Goal: Navigation & Orientation: Find specific page/section

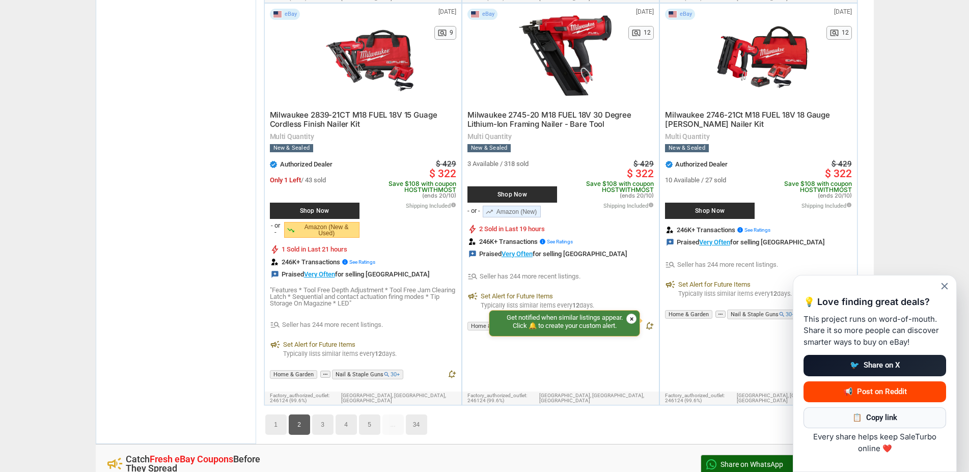
scroll to position [6155, 0]
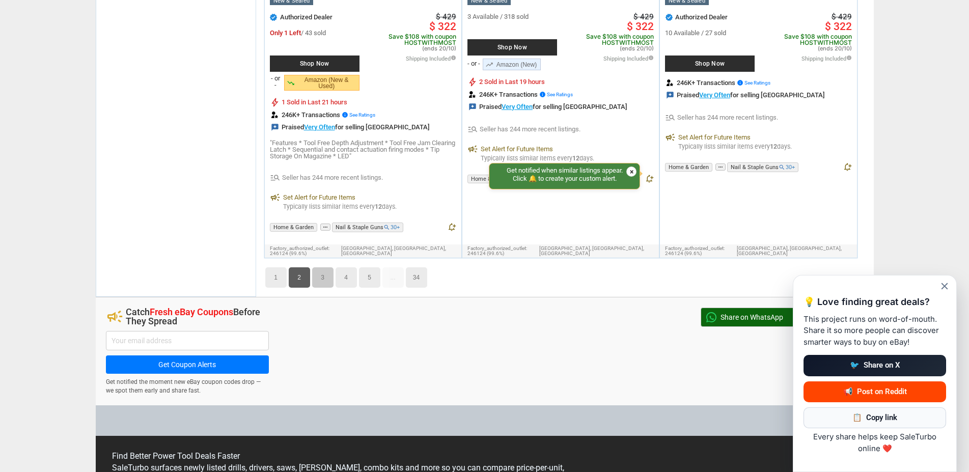
click at [321, 267] on link "3" at bounding box center [322, 277] width 21 height 20
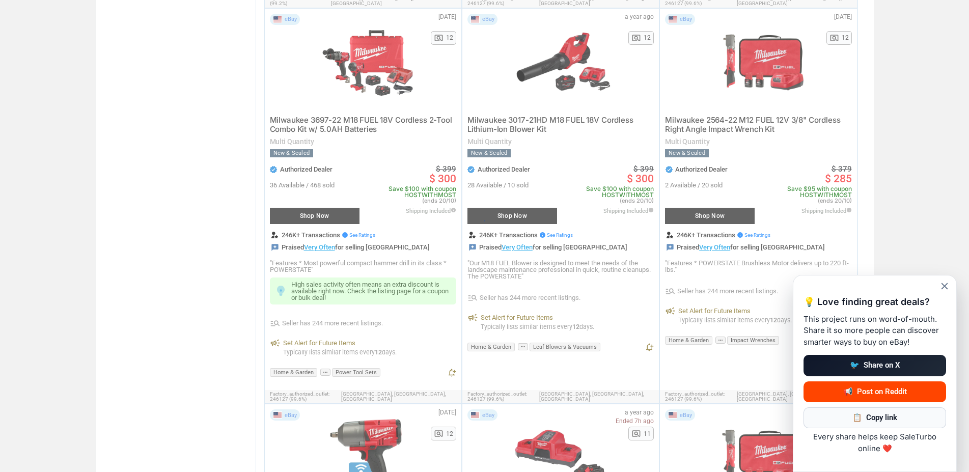
scroll to position [36, 0]
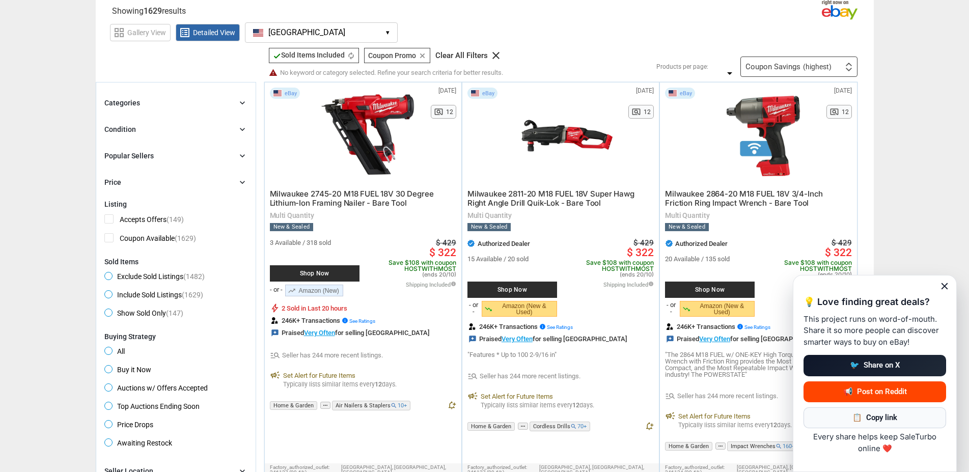
click at [942, 283] on span "close" at bounding box center [944, 286] width 11 height 11
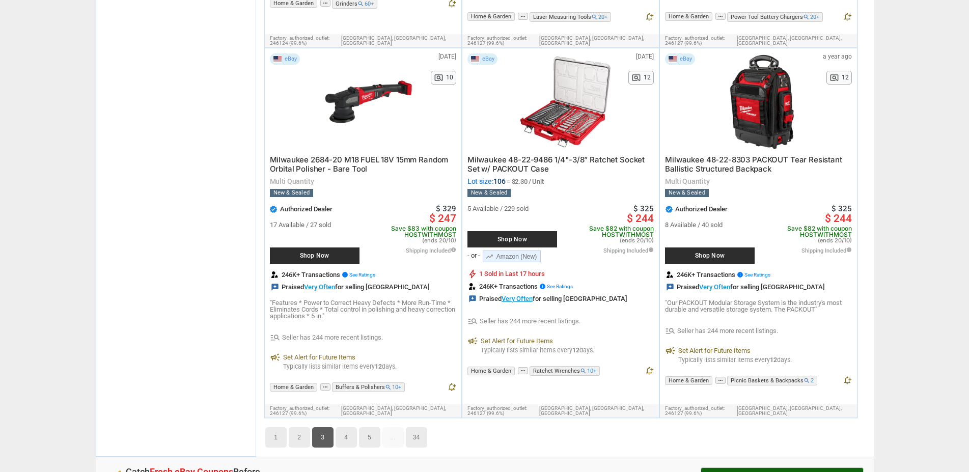
scroll to position [6008, 0]
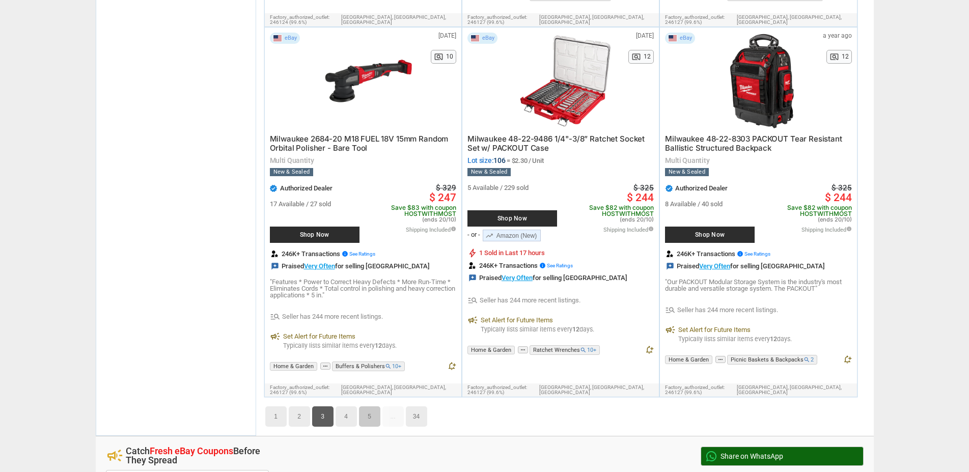
click at [376, 406] on link "5" at bounding box center [369, 416] width 21 height 20
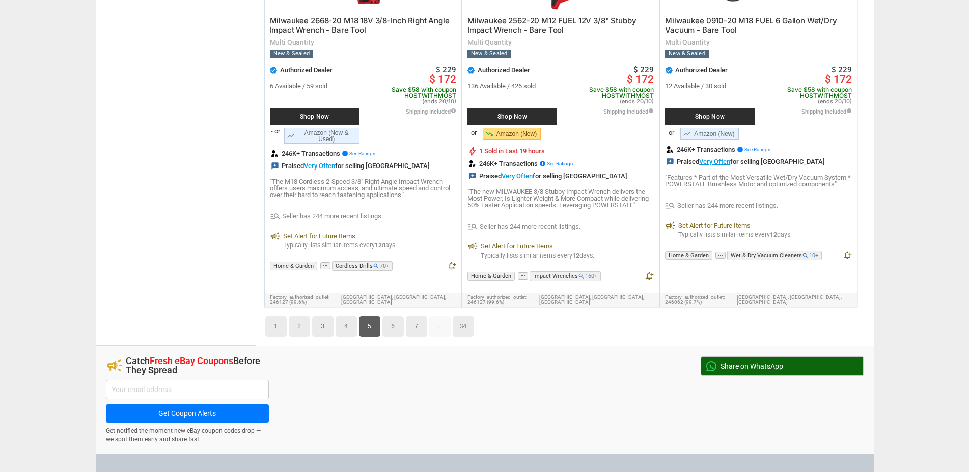
scroll to position [6215, 0]
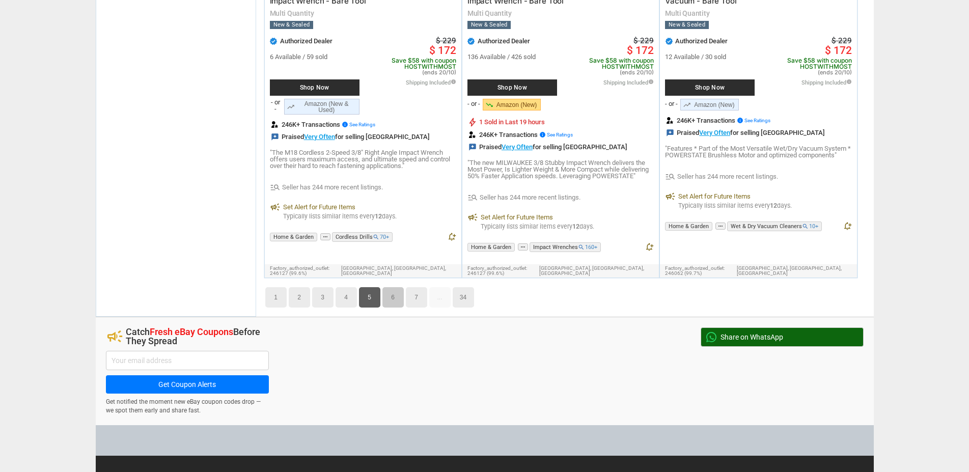
click at [388, 287] on link "6" at bounding box center [392, 297] width 21 height 20
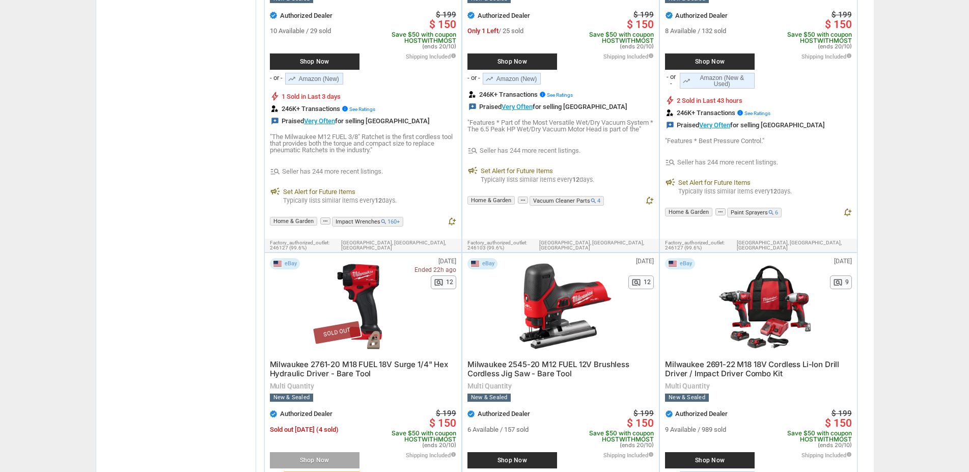
scroll to position [5954, 0]
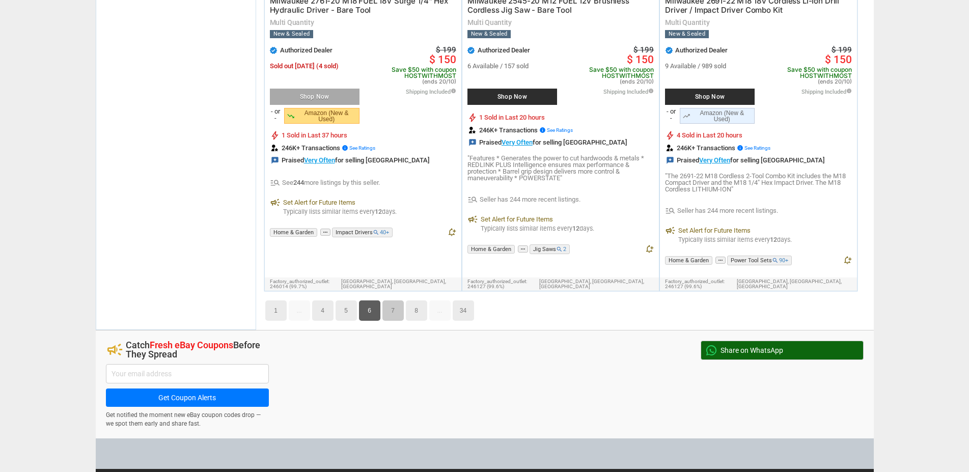
click at [389, 300] on link "7" at bounding box center [392, 310] width 21 height 20
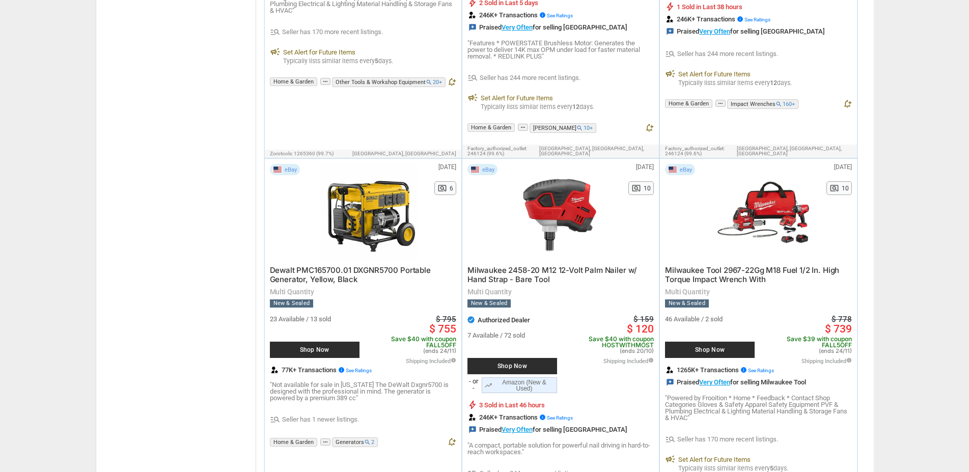
scroll to position [4450, 0]
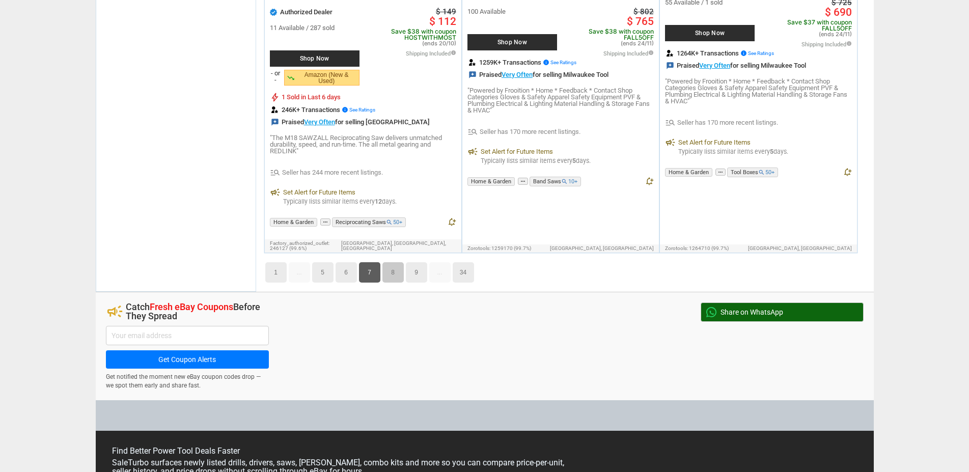
click at [394, 262] on link "8" at bounding box center [392, 272] width 21 height 20
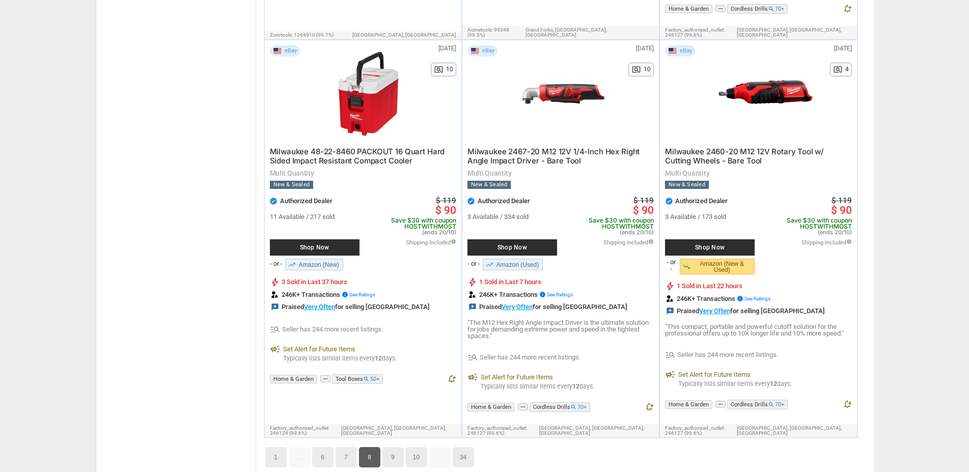
scroll to position [6008, 0]
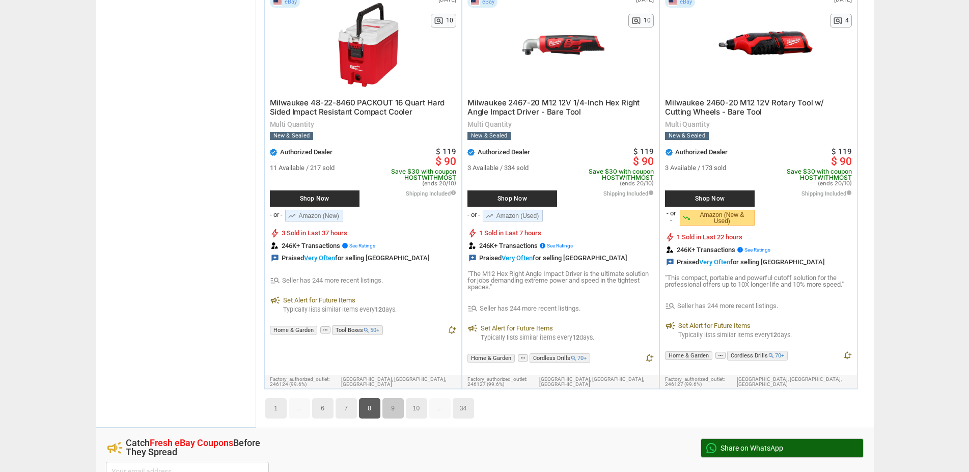
click at [393, 398] on link "9" at bounding box center [392, 408] width 21 height 20
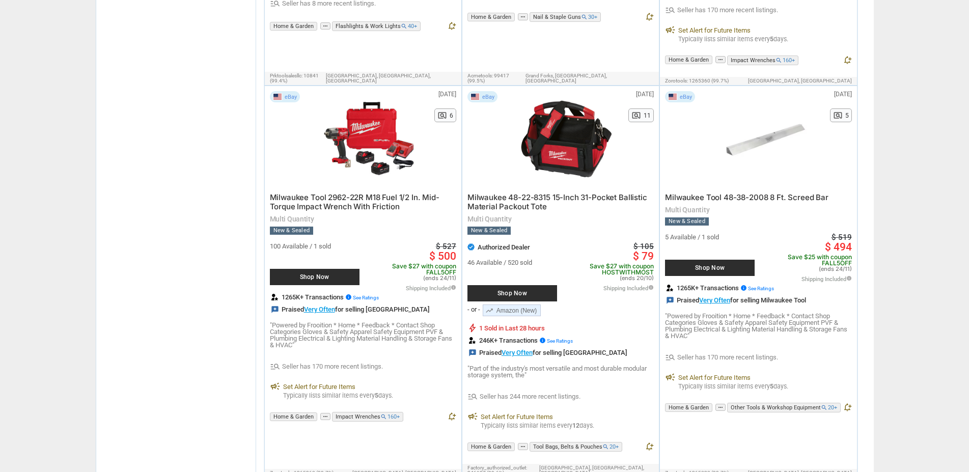
scroll to position [4310, 0]
